Goal: Task Accomplishment & Management: Complete application form

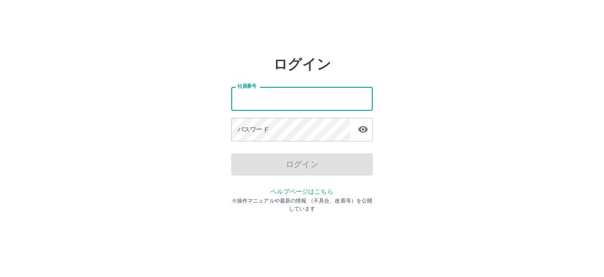
click at [236, 99] on input "社員番号" at bounding box center [302, 98] width 142 height 23
type input "*******"
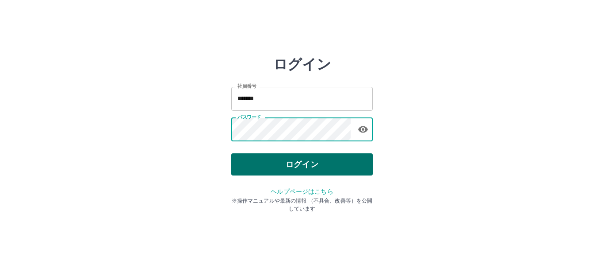
click at [293, 162] on button "ログイン" at bounding box center [302, 164] width 142 height 22
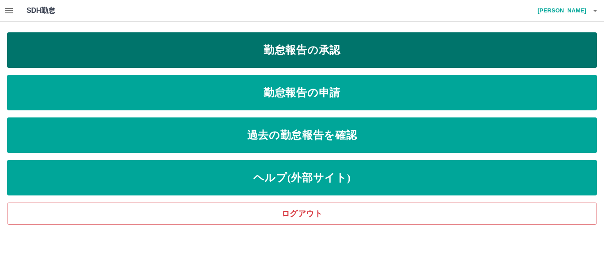
click at [307, 54] on link "勤怠報告の承認" at bounding box center [302, 49] width 590 height 35
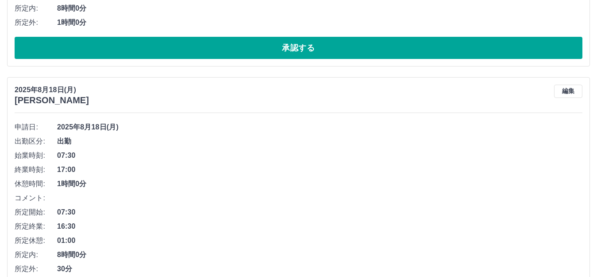
scroll to position [5930, 0]
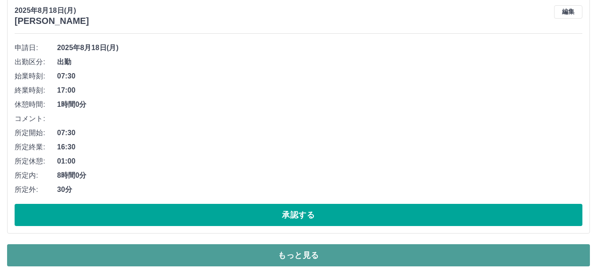
click at [300, 254] on button "もっと見る" at bounding box center [298, 255] width 583 height 22
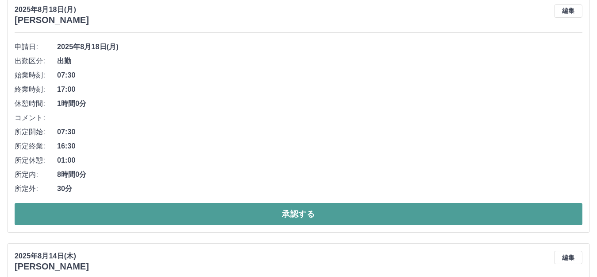
click at [270, 220] on button "承認する" at bounding box center [299, 214] width 568 height 22
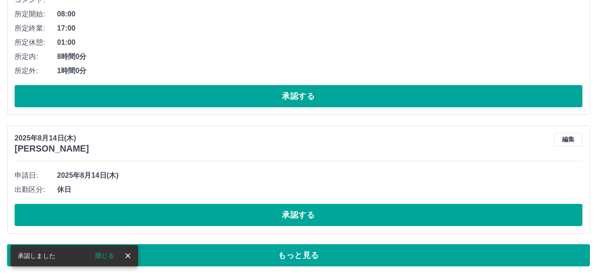
scroll to position [5684, 0]
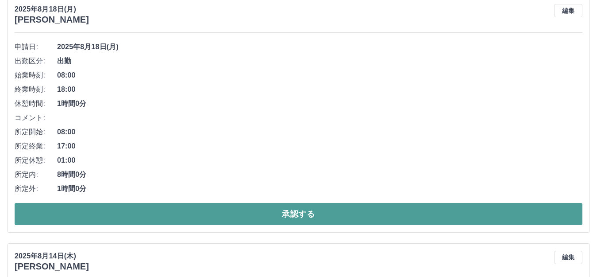
click at [289, 211] on button "承認する" at bounding box center [299, 214] width 568 height 22
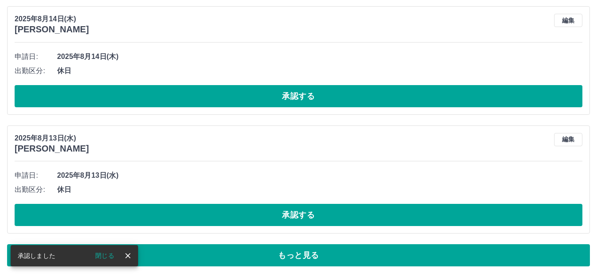
scroll to position [5437, 0]
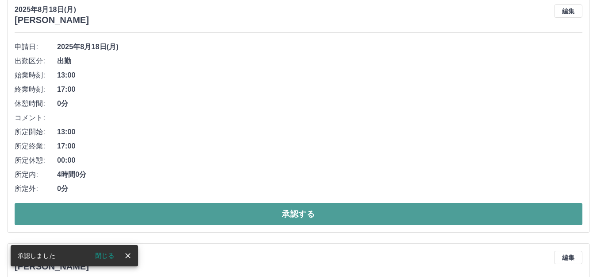
click at [289, 217] on button "承認する" at bounding box center [299, 214] width 568 height 22
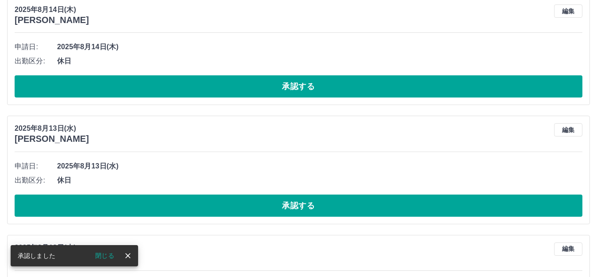
scroll to position [5191, 0]
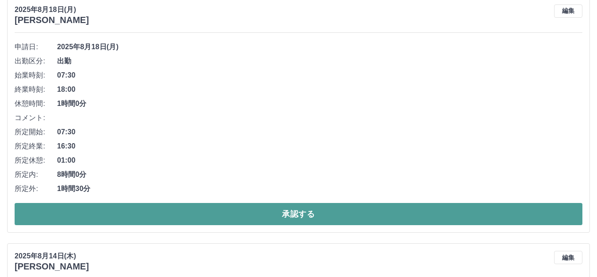
click at [306, 211] on button "承認する" at bounding box center [299, 214] width 568 height 22
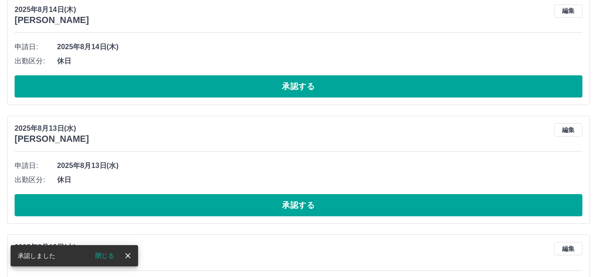
scroll to position [4945, 0]
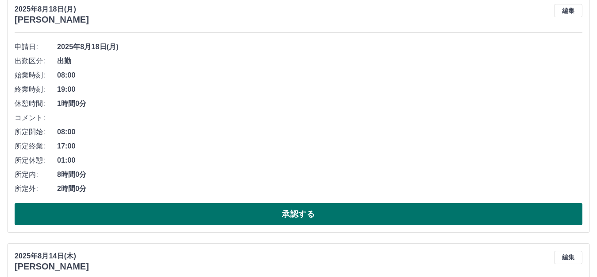
click at [270, 219] on button "承認する" at bounding box center [299, 214] width 568 height 22
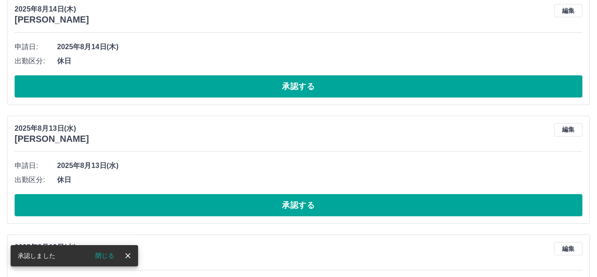
scroll to position [4699, 0]
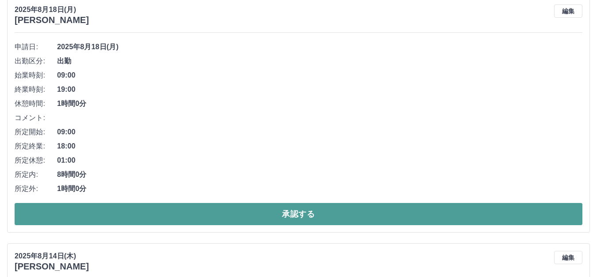
click at [297, 211] on button "承認する" at bounding box center [299, 214] width 568 height 22
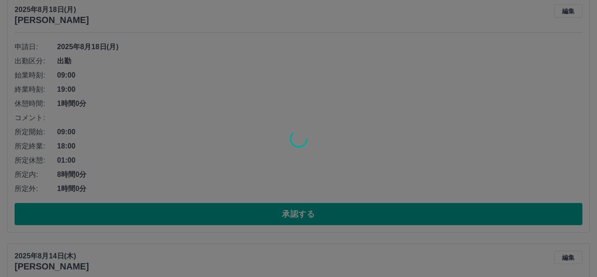
scroll to position [4453, 0]
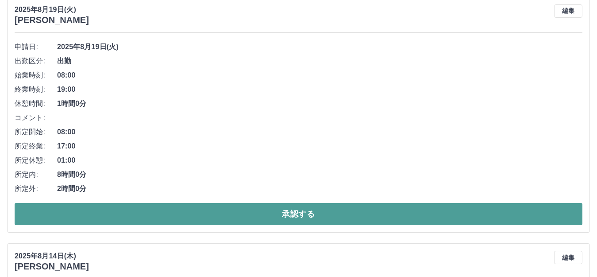
click at [293, 219] on button "承認する" at bounding box center [299, 214] width 568 height 22
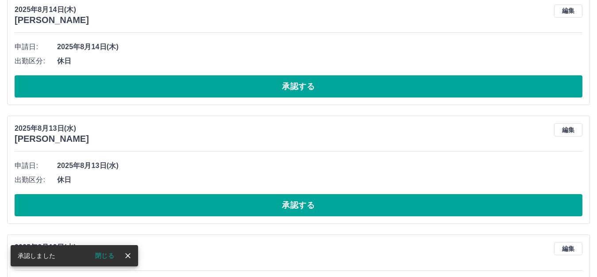
scroll to position [4207, 0]
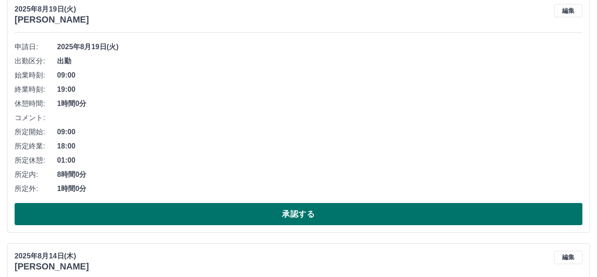
click at [277, 212] on button "承認する" at bounding box center [299, 214] width 568 height 22
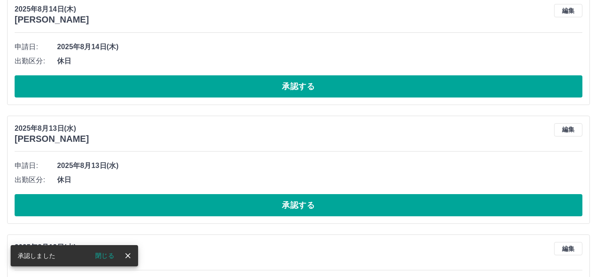
scroll to position [3960, 0]
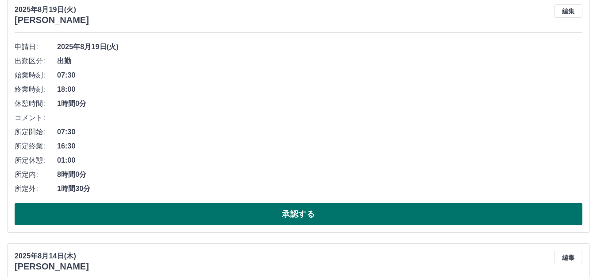
click at [295, 215] on button "承認する" at bounding box center [299, 214] width 568 height 22
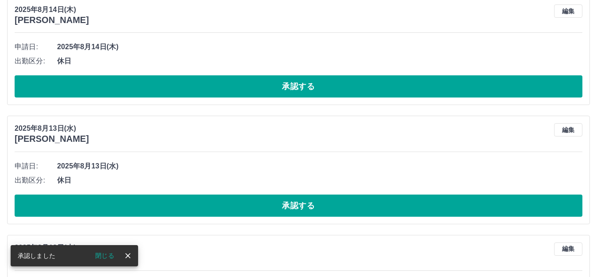
scroll to position [3715, 0]
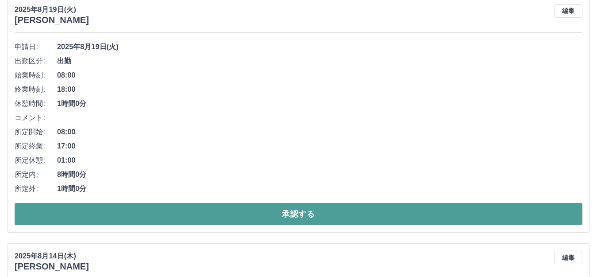
click at [295, 217] on button "承認する" at bounding box center [299, 214] width 568 height 22
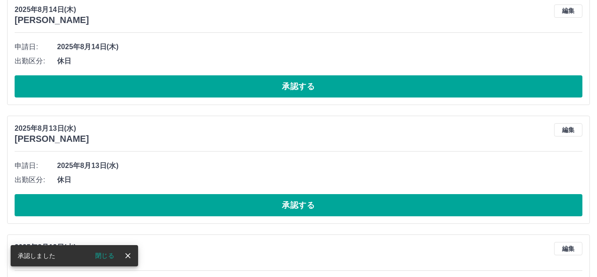
scroll to position [3469, 0]
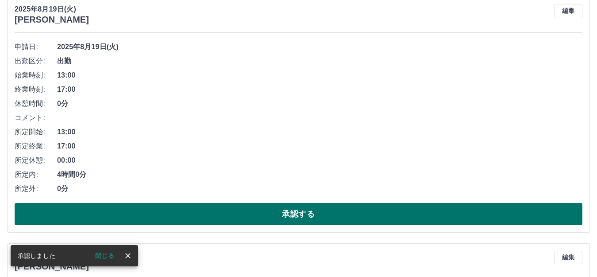
click at [276, 211] on button "承認する" at bounding box center [299, 214] width 568 height 22
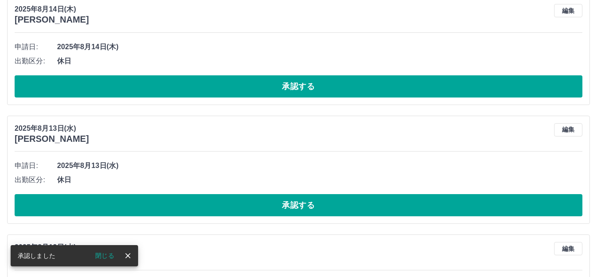
scroll to position [3222, 0]
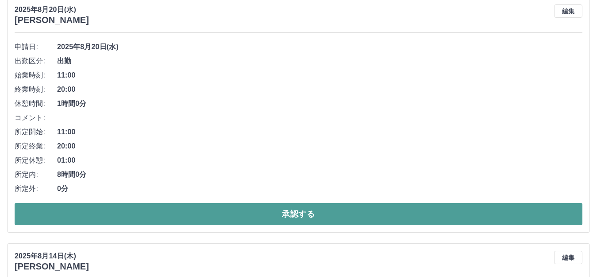
click at [304, 215] on button "承認する" at bounding box center [299, 214] width 568 height 22
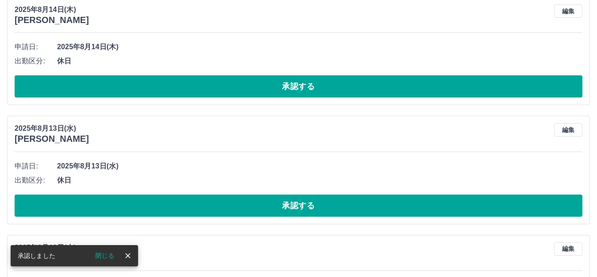
scroll to position [2976, 0]
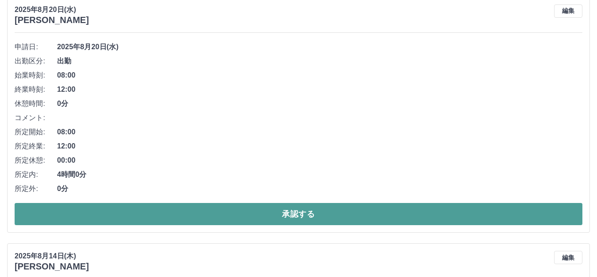
click at [292, 222] on button "承認する" at bounding box center [299, 214] width 568 height 22
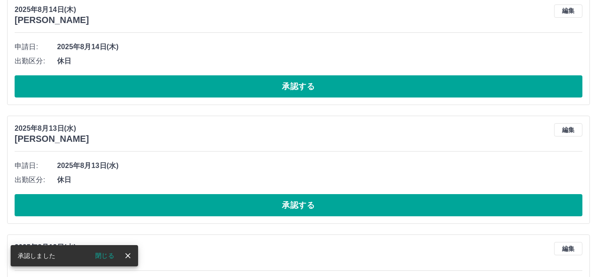
scroll to position [2730, 0]
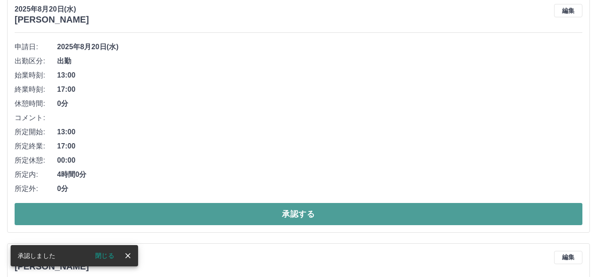
click at [259, 211] on button "承認する" at bounding box center [299, 214] width 568 height 22
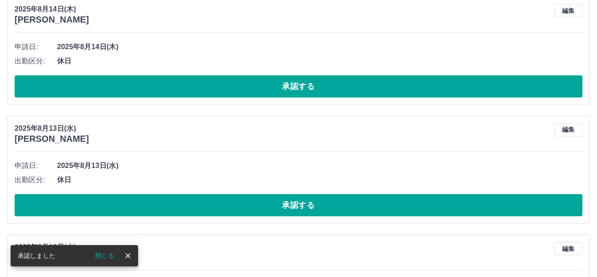
scroll to position [2484, 0]
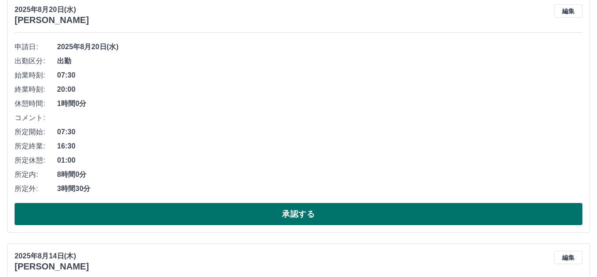
click at [261, 216] on button "承認する" at bounding box center [299, 214] width 568 height 22
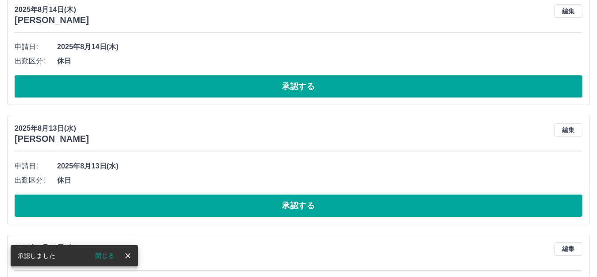
scroll to position [2238, 0]
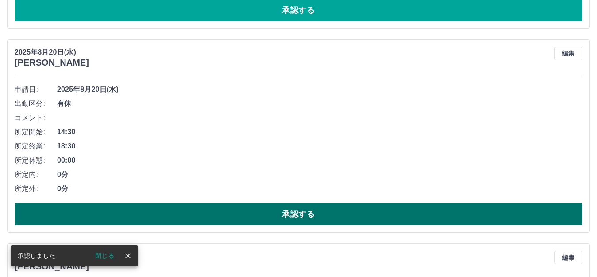
click at [254, 215] on button "承認する" at bounding box center [299, 214] width 568 height 22
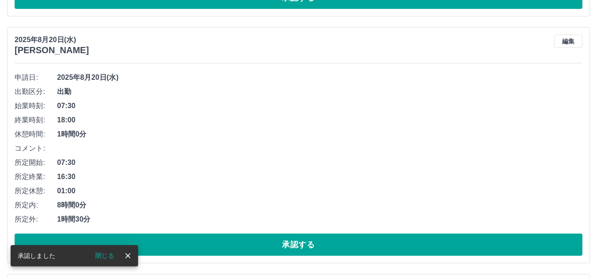
scroll to position [2017, 0]
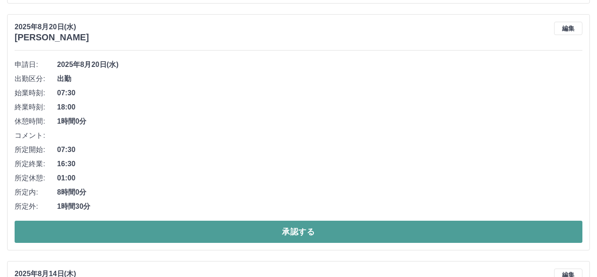
click at [319, 228] on button "承認する" at bounding box center [299, 231] width 568 height 22
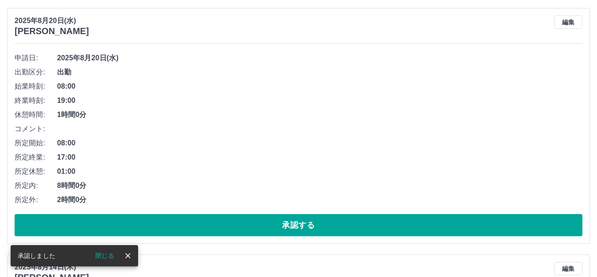
scroll to position [1751, 0]
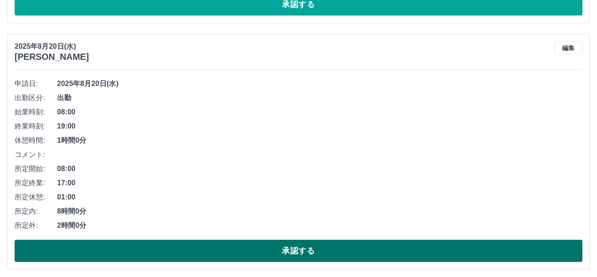
click at [323, 254] on button "承認する" at bounding box center [299, 250] width 568 height 22
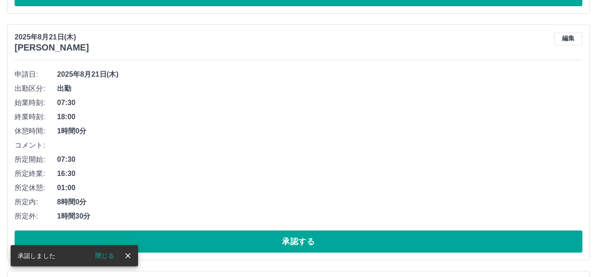
scroll to position [1530, 0]
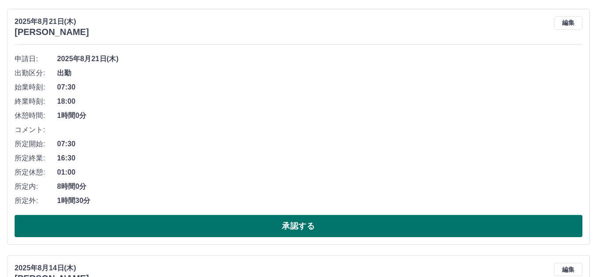
click at [332, 226] on button "承認する" at bounding box center [299, 226] width 568 height 22
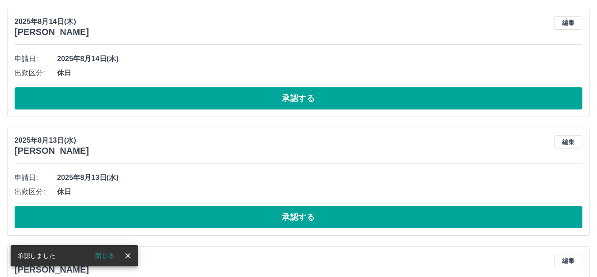
scroll to position [1284, 0]
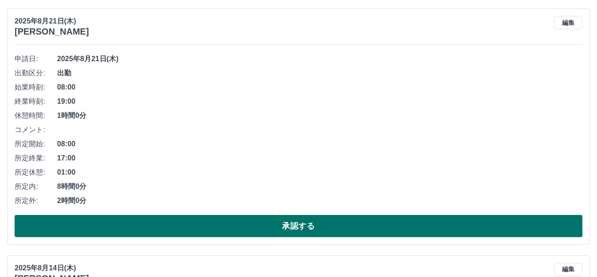
click at [346, 230] on button "承認する" at bounding box center [299, 226] width 568 height 22
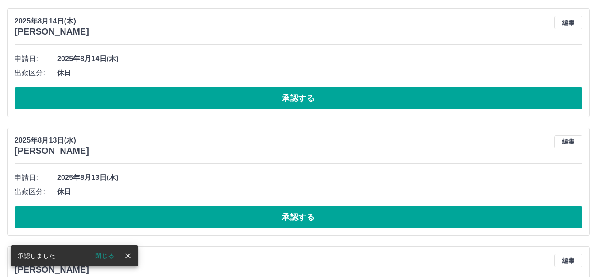
scroll to position [1037, 0]
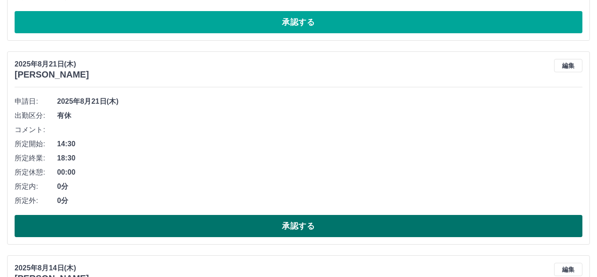
click at [300, 224] on button "承認する" at bounding box center [299, 226] width 568 height 22
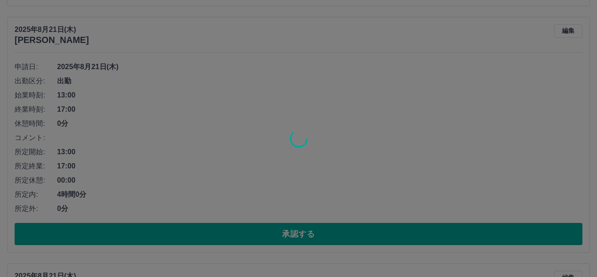
scroll to position [816, 0]
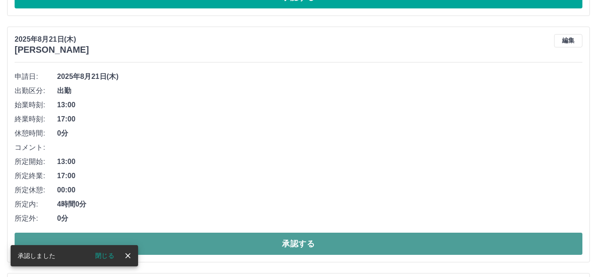
click at [296, 240] on button "承認する" at bounding box center [299, 243] width 568 height 22
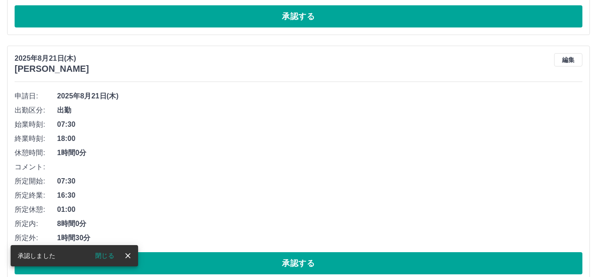
scroll to position [595, 0]
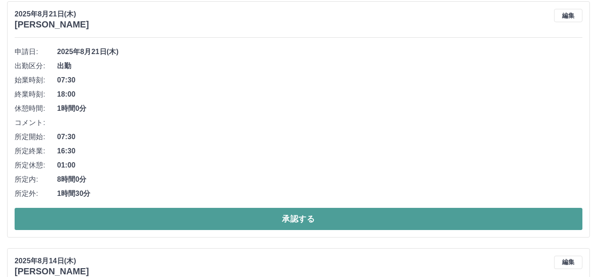
click at [299, 224] on button "承認する" at bounding box center [299, 218] width 568 height 22
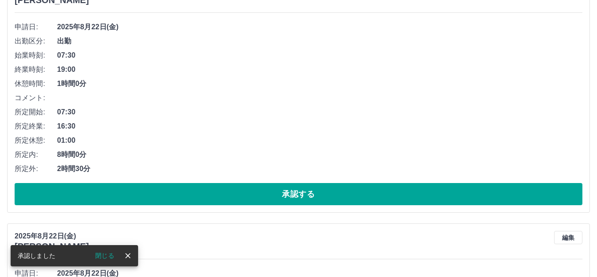
scroll to position [0, 0]
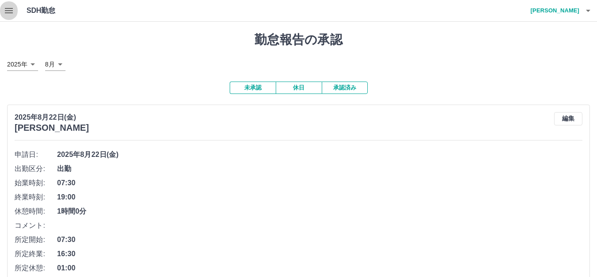
click at [5, 13] on icon "button" at bounding box center [9, 10] width 8 height 5
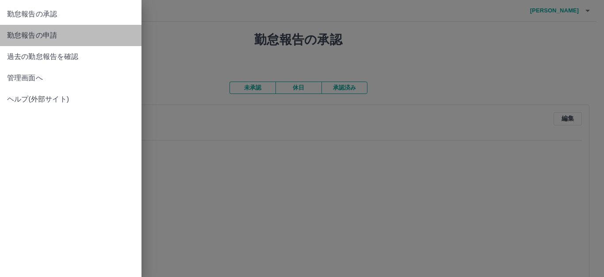
click at [32, 37] on span "勤怠報告の申請" at bounding box center [70, 35] width 127 height 11
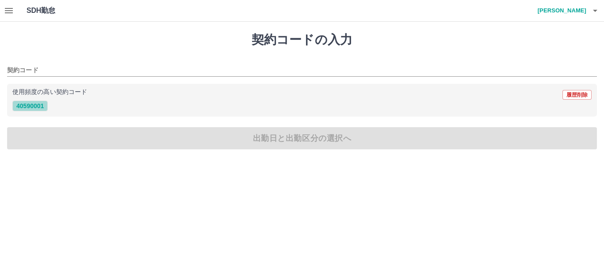
click at [29, 108] on button "40590001" at bounding box center [29, 105] width 35 height 11
type input "********"
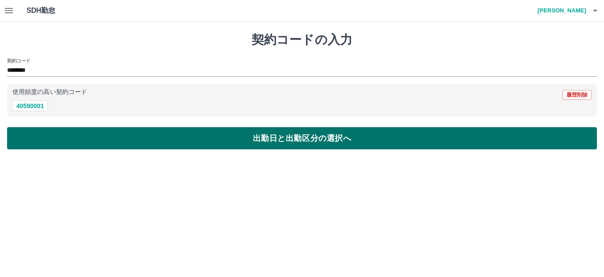
click at [302, 140] on button "出勤日と出勤区分の選択へ" at bounding box center [302, 138] width 590 height 22
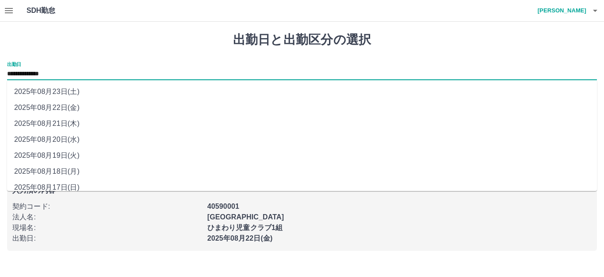
click at [35, 76] on input "**********" at bounding box center [302, 74] width 590 height 11
click at [52, 158] on li "2025年08月19日(火)" at bounding box center [302, 155] width 590 height 16
type input "**********"
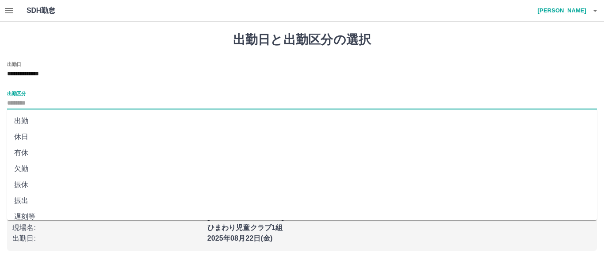
click at [14, 99] on input "出勤区分" at bounding box center [302, 103] width 590 height 11
click at [24, 122] on li "出勤" at bounding box center [302, 121] width 590 height 16
type input "**"
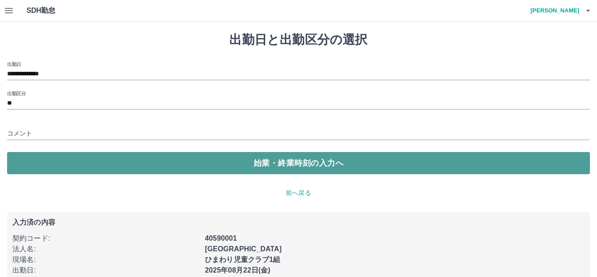
click at [296, 164] on button "始業・終業時刻の入力へ" at bounding box center [298, 163] width 583 height 22
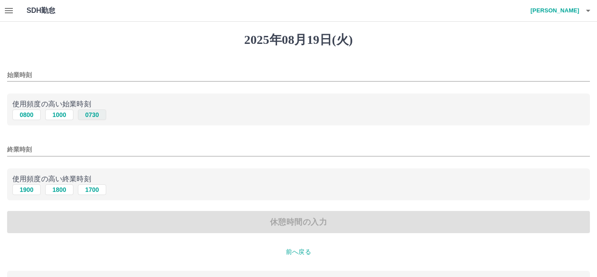
click at [94, 115] on button "0730" at bounding box center [92, 114] width 28 height 11
type input "****"
click at [96, 191] on button "1700" at bounding box center [92, 189] width 28 height 11
type input "****"
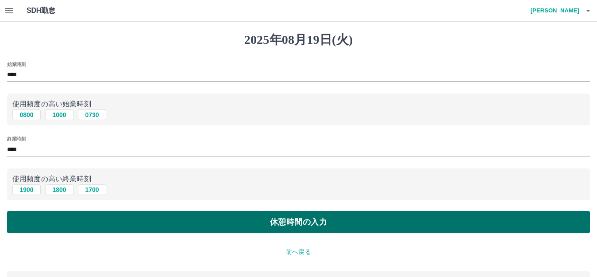
click at [300, 219] on button "休憩時間の入力" at bounding box center [298, 222] width 583 height 22
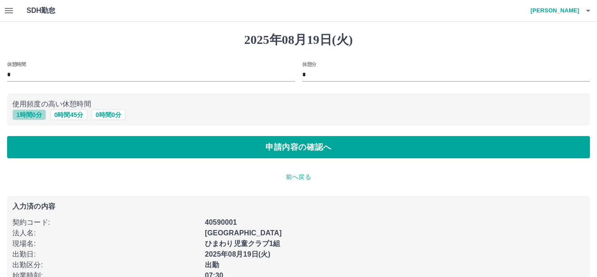
click at [27, 114] on button "1 時間 0 分" at bounding box center [29, 114] width 34 height 11
type input "*"
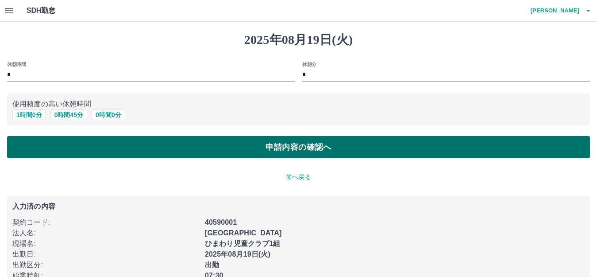
click at [289, 151] on button "申請内容の確認へ" at bounding box center [298, 147] width 583 height 22
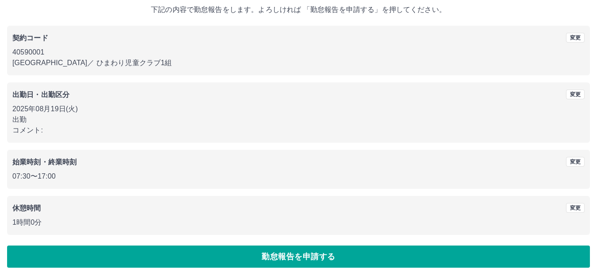
scroll to position [55, 0]
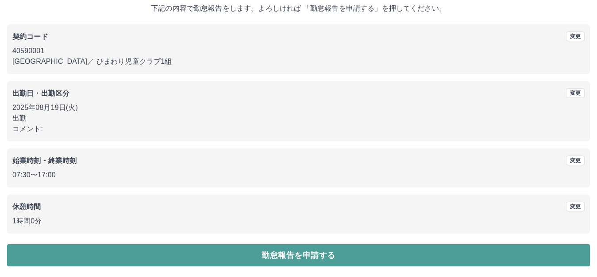
click at [302, 257] on button "勤怠報告を申請する" at bounding box center [298, 255] width 583 height 22
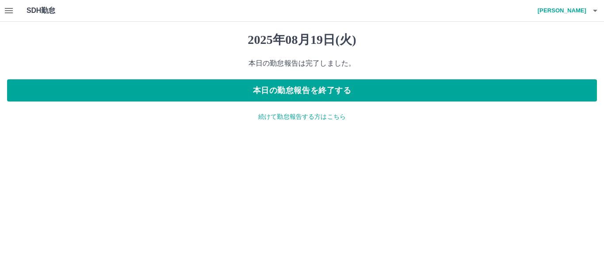
click at [283, 119] on p "続けて勤怠報告する方はこちら" at bounding box center [302, 116] width 590 height 9
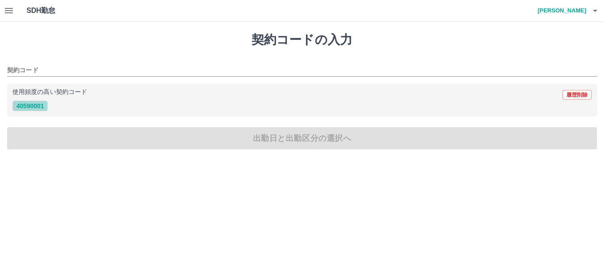
click at [35, 108] on button "40590001" at bounding box center [29, 105] width 35 height 11
type input "********"
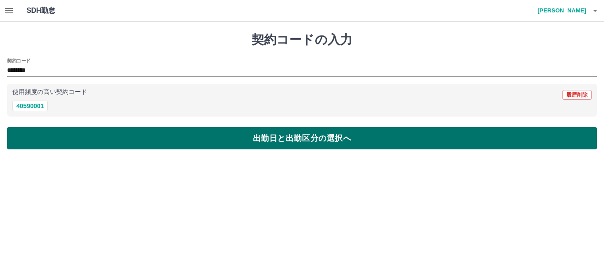
click at [288, 146] on button "出勤日と出勤区分の選択へ" at bounding box center [302, 138] width 590 height 22
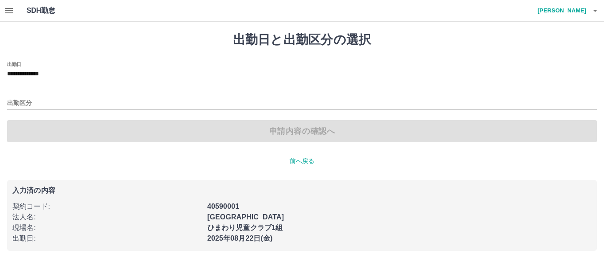
click at [39, 72] on input "**********" at bounding box center [302, 74] width 590 height 11
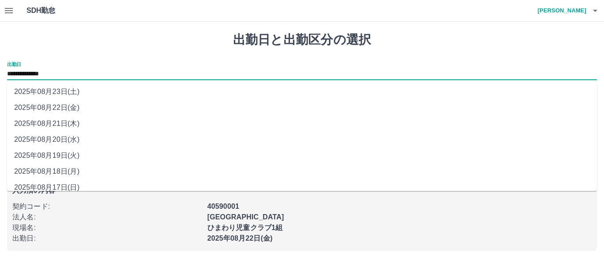
click at [47, 123] on li "2025年08月21日(木)" at bounding box center [302, 123] width 590 height 16
type input "**********"
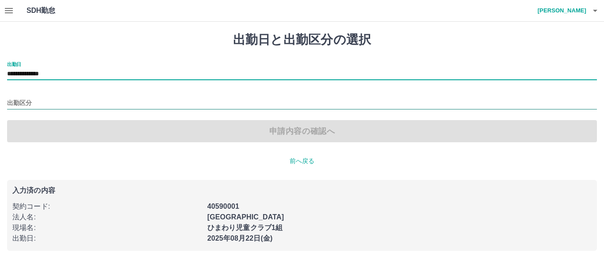
click at [15, 102] on input "出勤区分" at bounding box center [302, 103] width 590 height 11
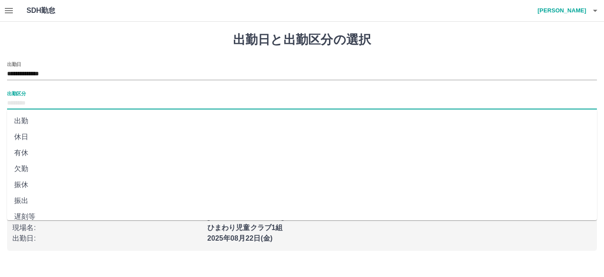
click at [16, 120] on li "出勤" at bounding box center [302, 121] width 590 height 16
type input "**"
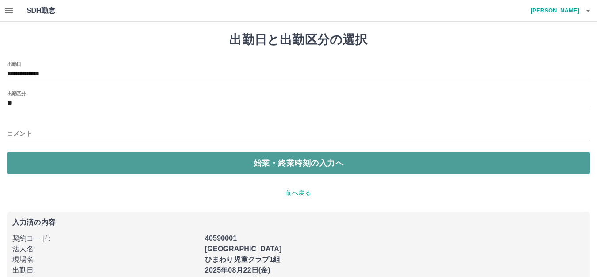
click at [285, 160] on button "始業・終業時刻の入力へ" at bounding box center [298, 163] width 583 height 22
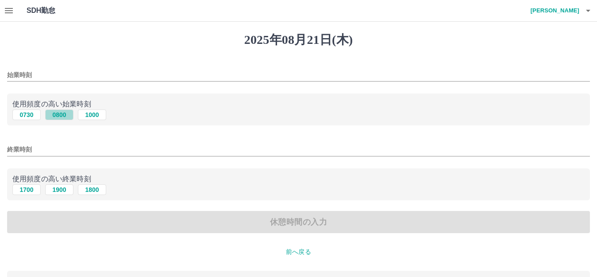
click at [63, 113] on button "0800" at bounding box center [59, 114] width 28 height 11
type input "****"
click at [59, 190] on button "1900" at bounding box center [59, 189] width 28 height 11
type input "****"
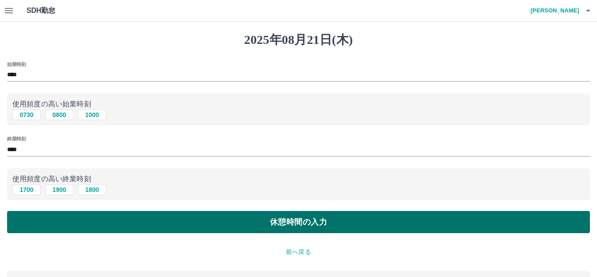
click at [292, 222] on button "休憩時間の入力" at bounding box center [298, 222] width 583 height 22
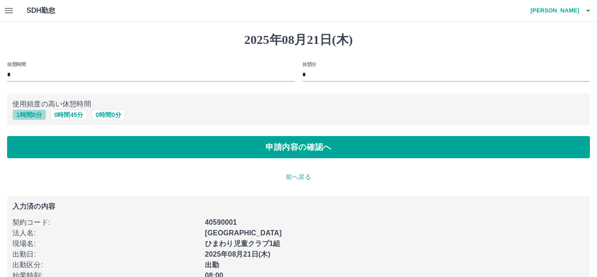
click at [27, 115] on button "1 時間 0 分" at bounding box center [29, 114] width 34 height 11
type input "*"
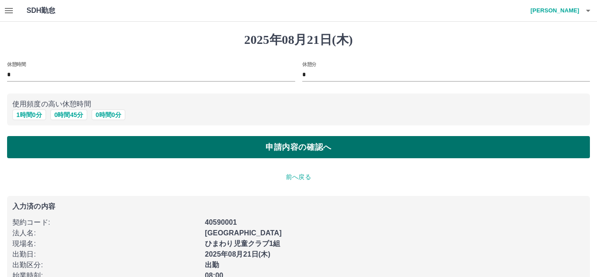
click at [294, 147] on button "申請内容の確認へ" at bounding box center [298, 147] width 583 height 22
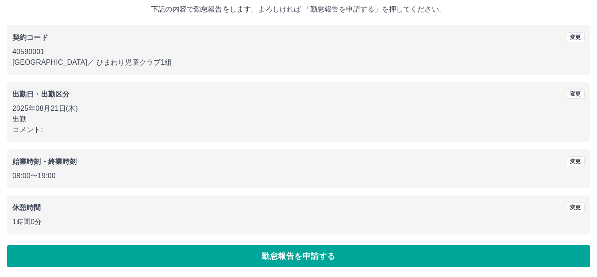
scroll to position [55, 0]
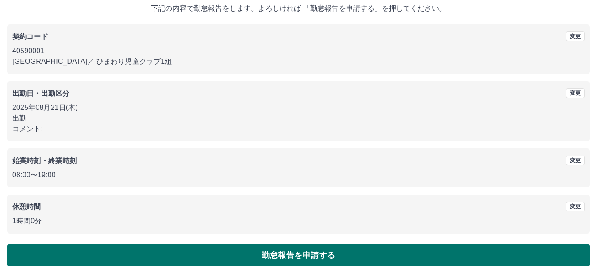
click at [296, 256] on button "勤怠報告を申請する" at bounding box center [298, 255] width 583 height 22
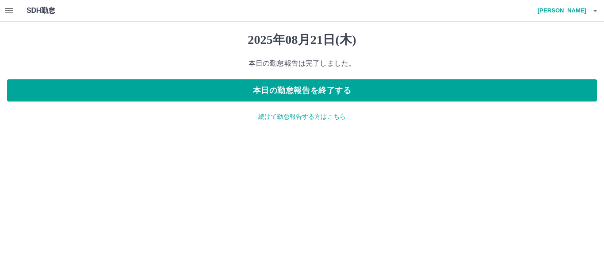
click at [293, 113] on p "続けて勤怠報告する方はこちら" at bounding box center [302, 116] width 590 height 9
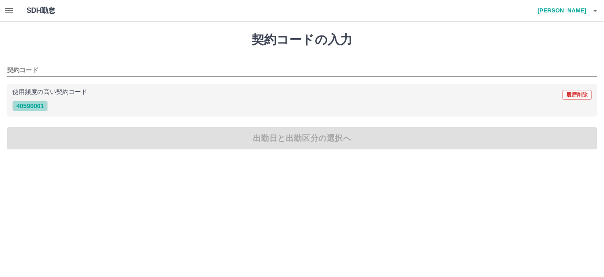
click at [38, 109] on button "40590001" at bounding box center [29, 105] width 35 height 11
type input "********"
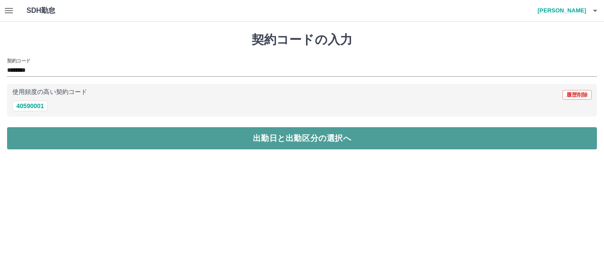
click at [307, 137] on button "出勤日と出勤区分の選択へ" at bounding box center [302, 138] width 590 height 22
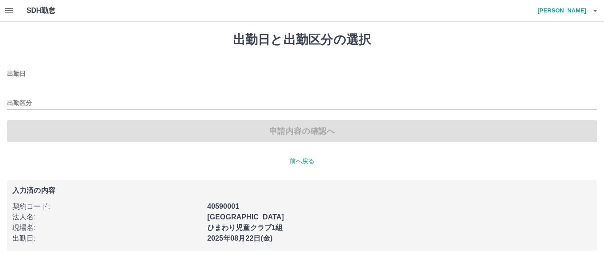
type input "**********"
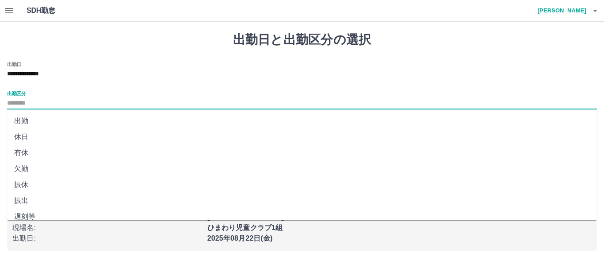
click at [12, 103] on input "出勤区分" at bounding box center [302, 103] width 590 height 11
click at [18, 119] on li "出勤" at bounding box center [302, 121] width 590 height 16
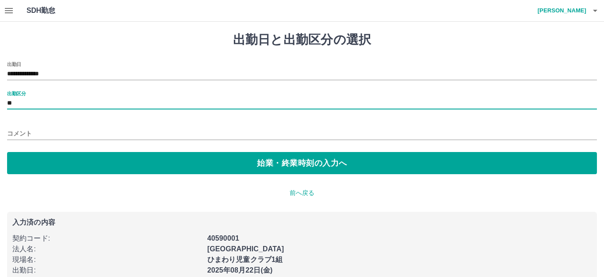
type input "**"
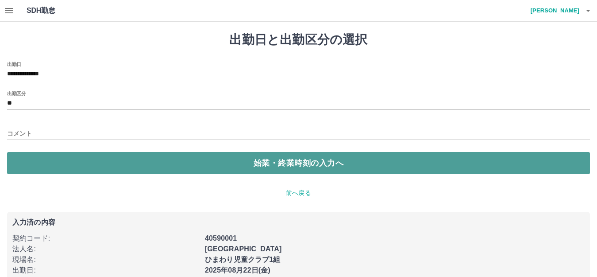
click at [293, 166] on button "始業・終業時刻の入力へ" at bounding box center [298, 163] width 583 height 22
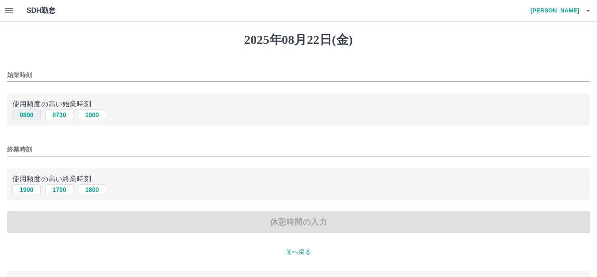
click at [34, 117] on button "0800" at bounding box center [26, 114] width 28 height 11
type input "****"
click at [13, 150] on input "終業時刻" at bounding box center [298, 149] width 583 height 13
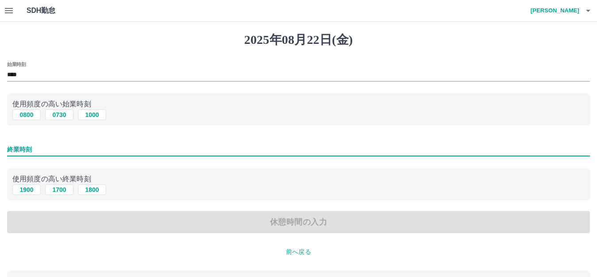
type input "****"
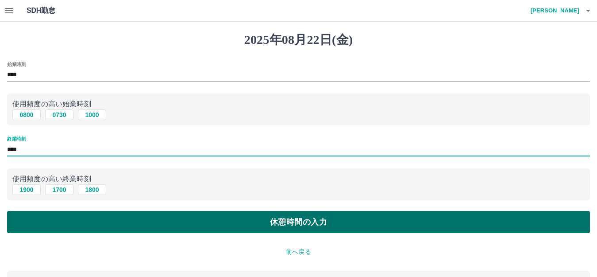
click at [296, 223] on button "休憩時間の入力" at bounding box center [298, 222] width 583 height 22
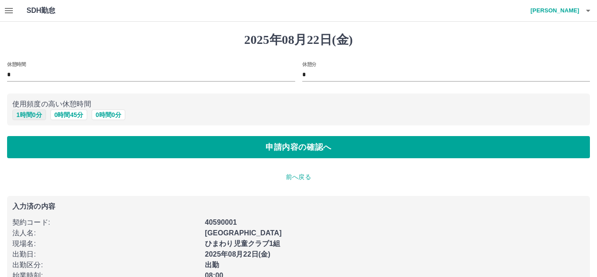
click at [31, 118] on button "1 時間 0 分" at bounding box center [29, 114] width 34 height 11
type input "*"
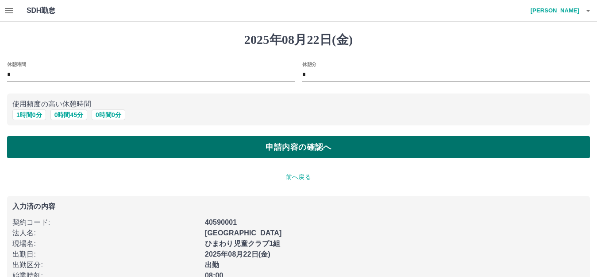
click at [294, 149] on button "申請内容の確認へ" at bounding box center [298, 147] width 583 height 22
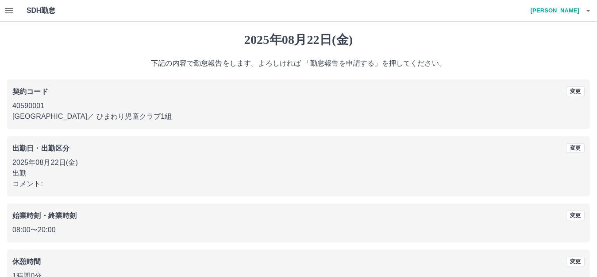
scroll to position [55, 0]
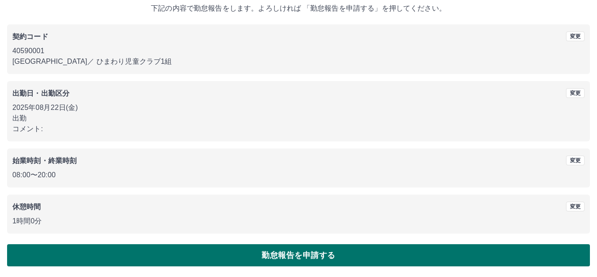
click at [296, 255] on button "勤怠報告を申請する" at bounding box center [298, 255] width 583 height 22
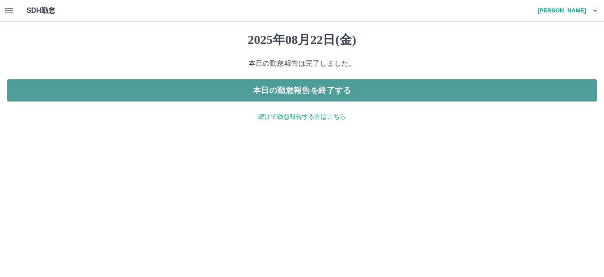
click at [304, 89] on button "本日の勤怠報告を終了する" at bounding box center [302, 90] width 590 height 22
